Goal: Task Accomplishment & Management: Use online tool/utility

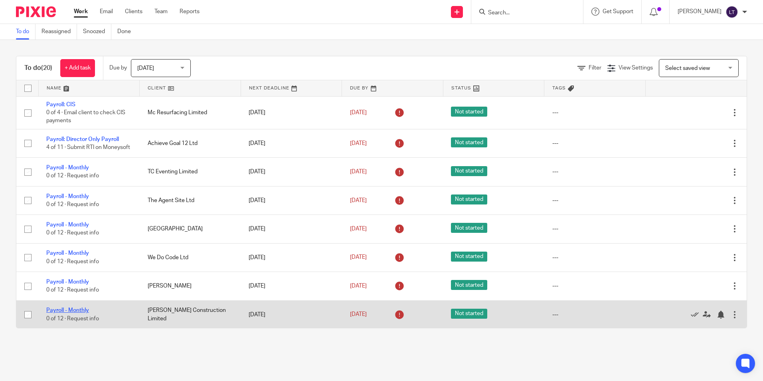
click at [63, 313] on link "Payroll - Monthly" at bounding box center [67, 310] width 43 height 6
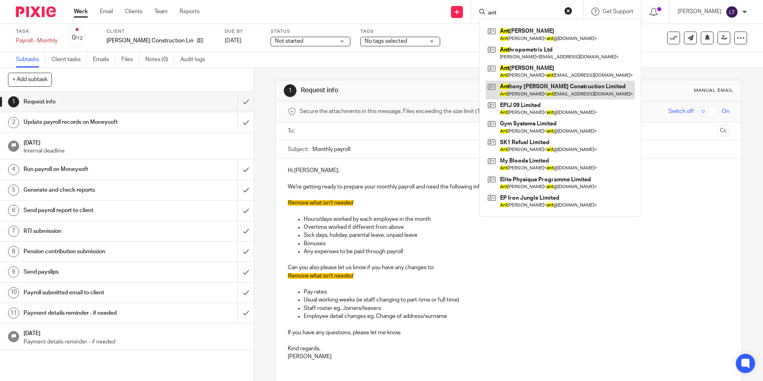
type input "ant"
click at [581, 91] on link at bounding box center [560, 90] width 149 height 18
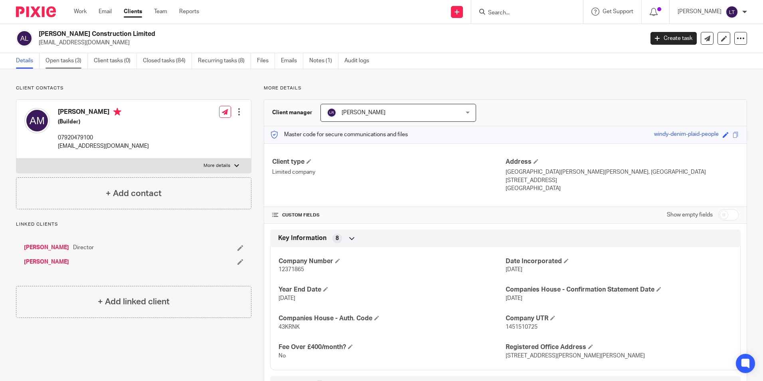
click at [53, 64] on link "Open tasks (3)" at bounding box center [66, 61] width 42 height 16
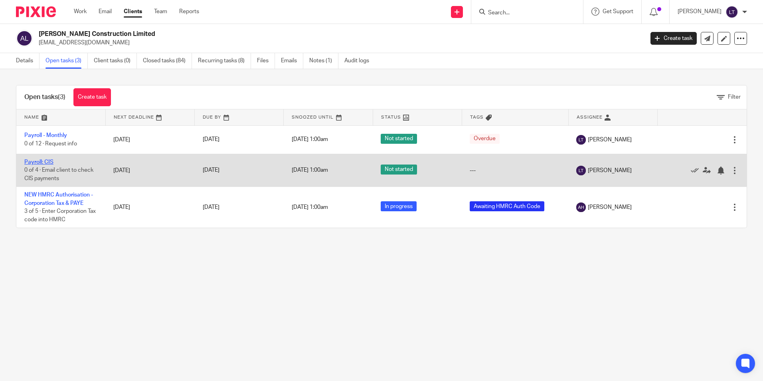
click at [38, 161] on link "Payroll: CIS" at bounding box center [38, 162] width 29 height 6
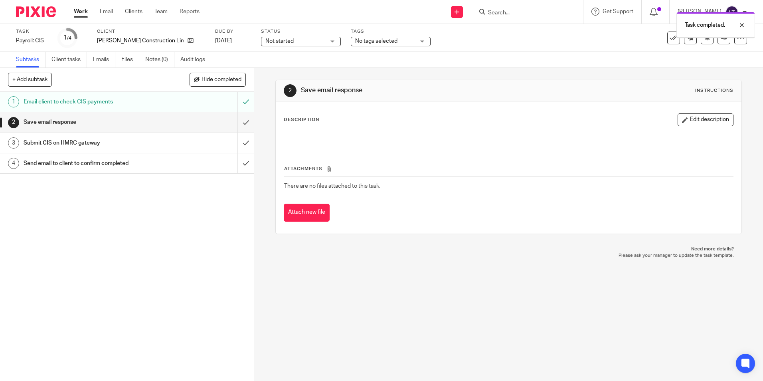
click at [238, 122] on input "submit" at bounding box center [127, 122] width 254 height 20
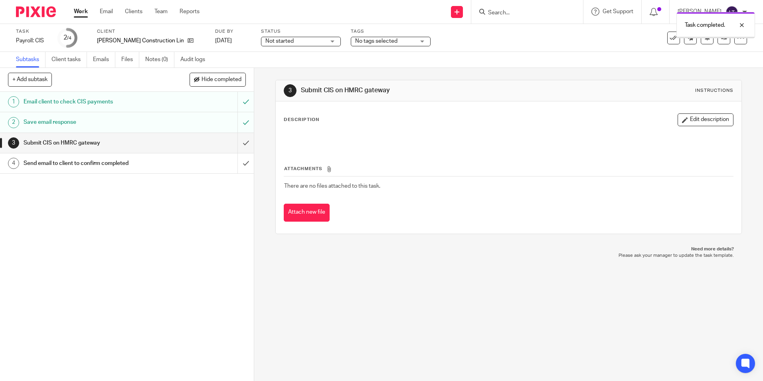
click at [241, 139] on input "submit" at bounding box center [127, 143] width 254 height 20
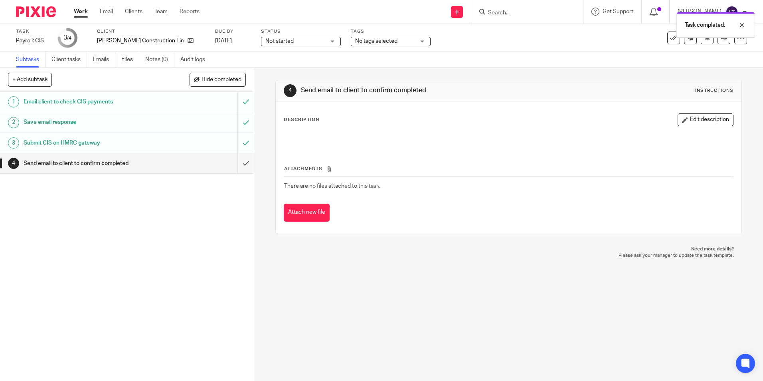
click at [235, 162] on input "submit" at bounding box center [127, 163] width 254 height 20
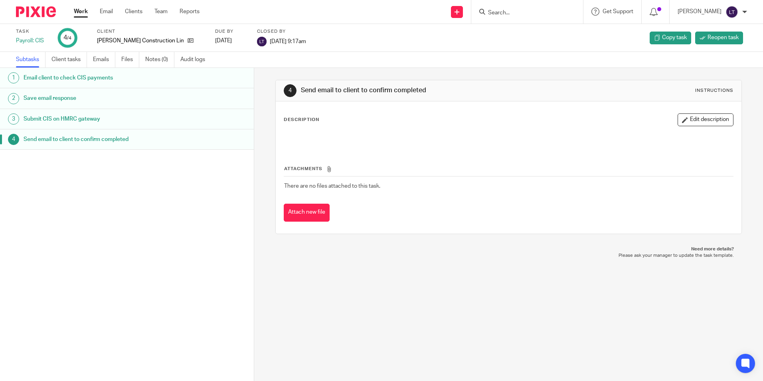
click at [518, 13] on input "Search" at bounding box center [523, 13] width 72 height 7
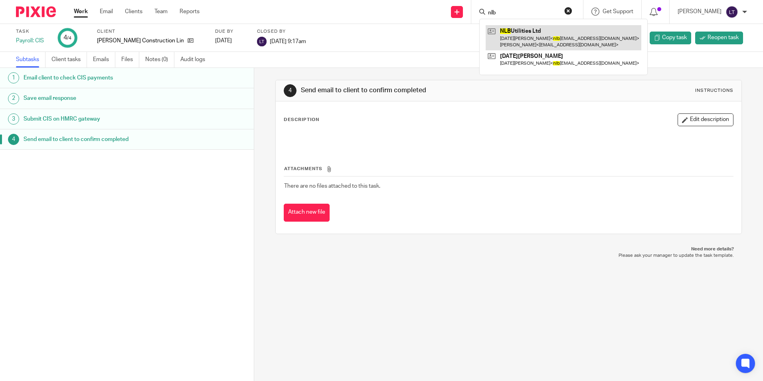
type input "nlb"
drag, startPoint x: 539, startPoint y: 28, endPoint x: 544, endPoint y: 29, distance: 4.8
click at [539, 28] on link at bounding box center [564, 37] width 156 height 25
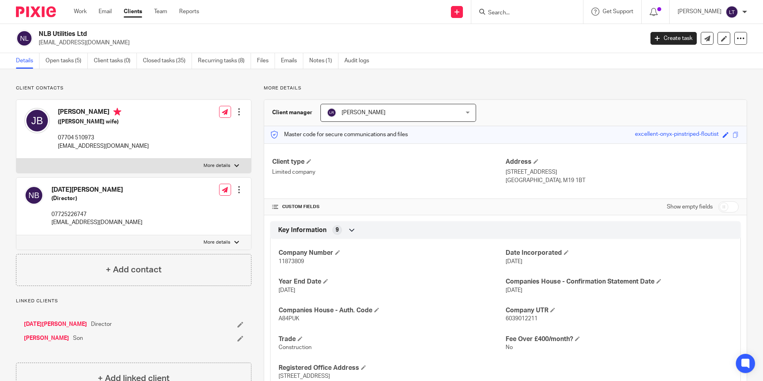
drag, startPoint x: 99, startPoint y: 41, endPoint x: 37, endPoint y: 47, distance: 62.5
click at [37, 47] on div "NLB Utilities Ltd nlbutilities@gmail.com Create task Update from Companies Hous…" at bounding box center [381, 38] width 763 height 29
copy p "nlbutilities@gmail.com"
